Goal: Information Seeking & Learning: Check status

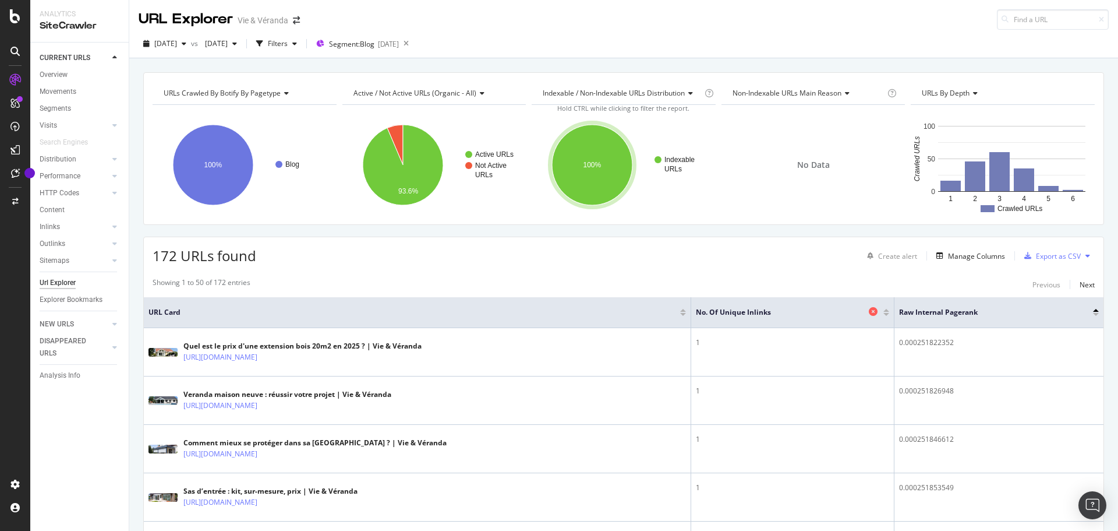
click at [479, 210] on span "No. of Unique Inlinks" at bounding box center [781, 312] width 171 height 10
click at [479, 20] on div "URL Explorer Vie & Véranda" at bounding box center [623, 15] width 989 height 30
click at [479, 59] on div "URLs Crawled By Botify By pagetype Chart (by Value) Table Expand Export as CSV …" at bounding box center [623, 72] width 989 height 28
